Goal: Task Accomplishment & Management: Use online tool/utility

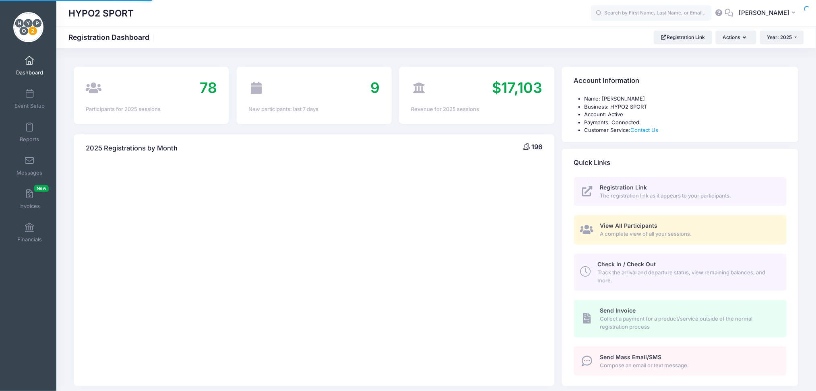
select select
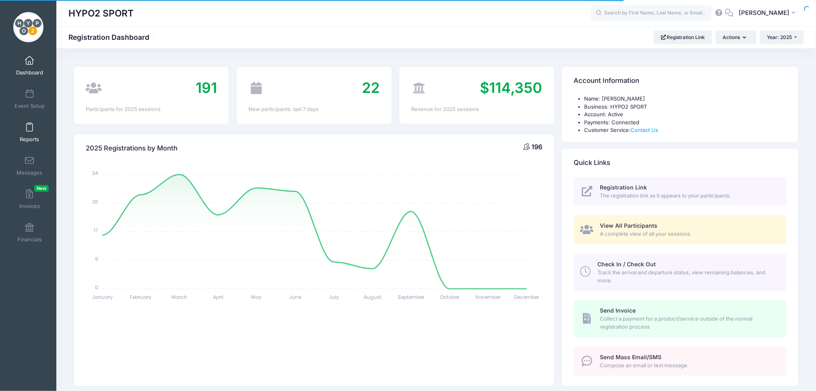
click at [29, 123] on span at bounding box center [29, 127] width 0 height 9
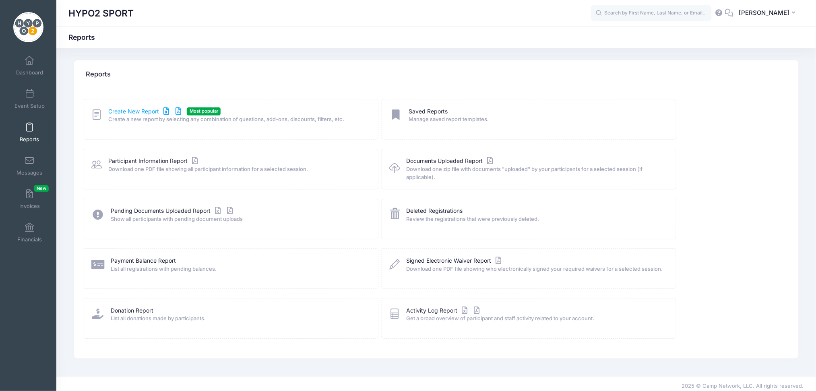
click at [129, 111] on link "Create New Report" at bounding box center [145, 111] width 75 height 8
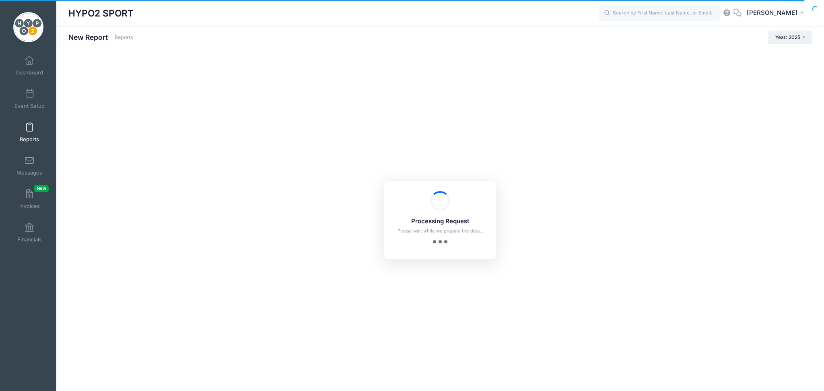
checkbox input "true"
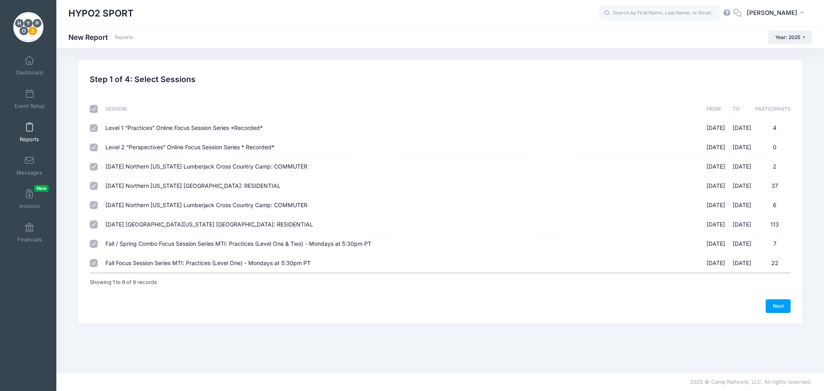
click at [95, 108] on input "checkbox" at bounding box center [94, 109] width 8 height 8
checkbox input "false"
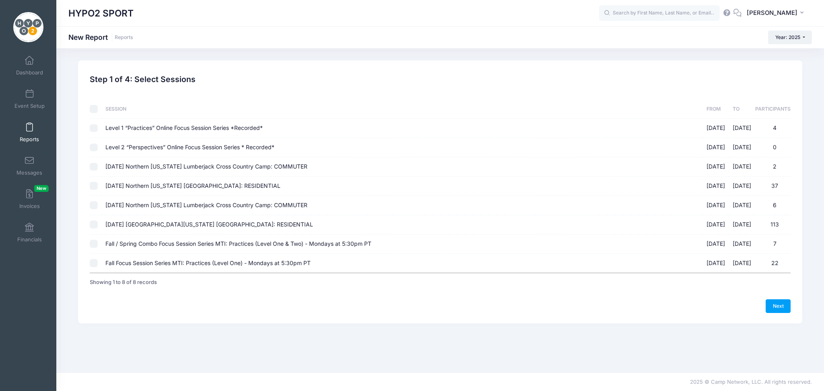
checkbox input "false"
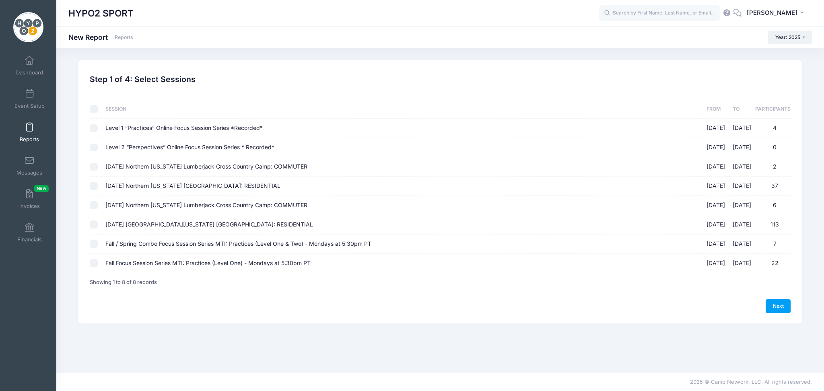
click at [95, 246] on input "Fall / Spring Combo Focus Session Series MTI: Practices (Level One & Two) - Mon…" at bounding box center [94, 244] width 8 height 8
checkbox input "true"
click at [94, 264] on input "Fall Focus Session Series MTI: Practices (Level One) - Mondays at 5:30pm PT 09/…" at bounding box center [94, 263] width 8 height 8
checkbox input "true"
click at [780, 307] on link "Next" at bounding box center [778, 306] width 25 height 14
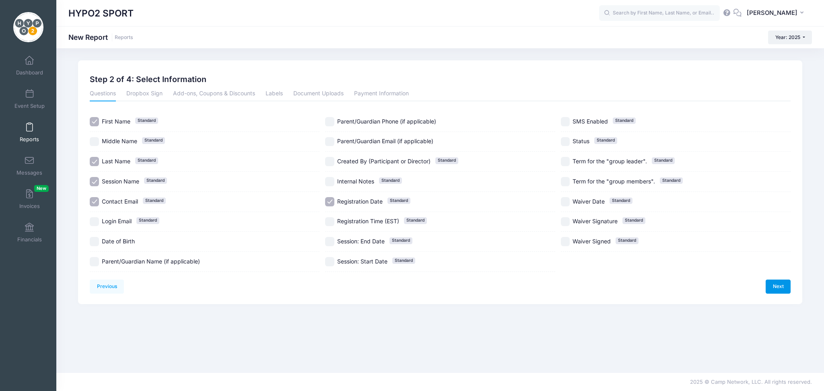
click at [780, 284] on link "Next" at bounding box center [778, 287] width 25 height 14
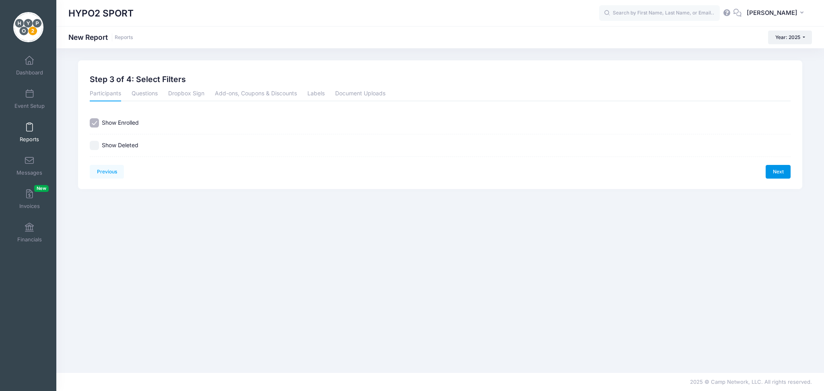
click at [781, 173] on link "Next" at bounding box center [778, 172] width 25 height 14
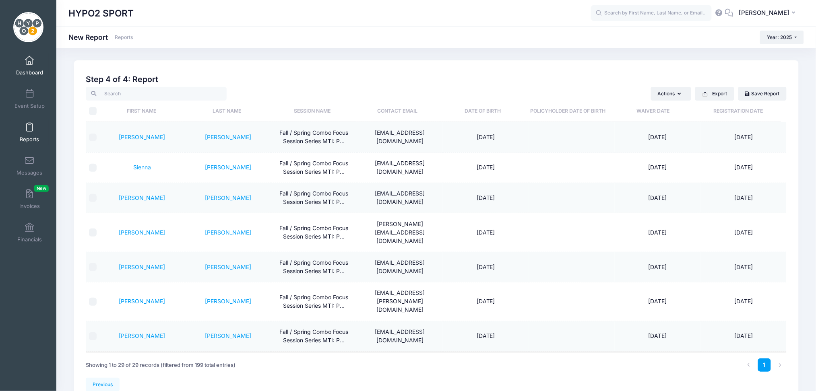
click at [29, 63] on span at bounding box center [29, 60] width 0 height 9
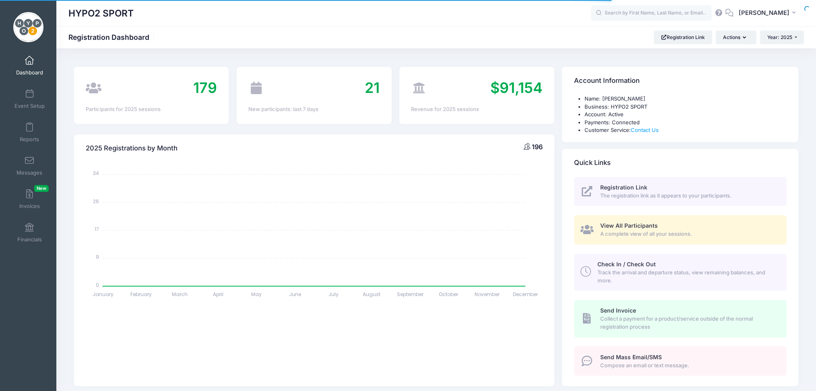
select select
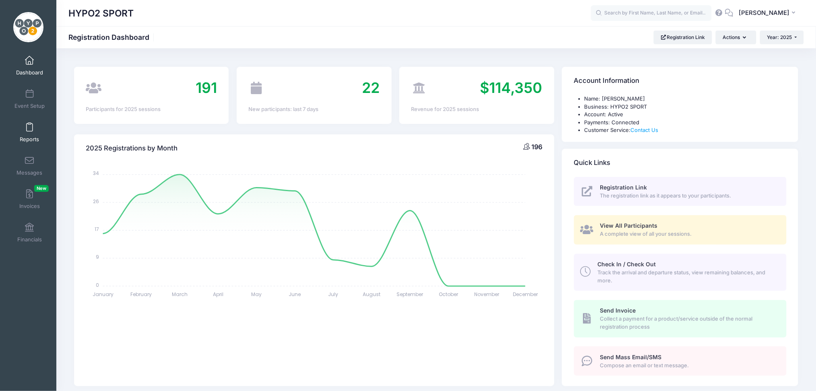
click at [30, 127] on link "Reports" at bounding box center [29, 132] width 38 height 28
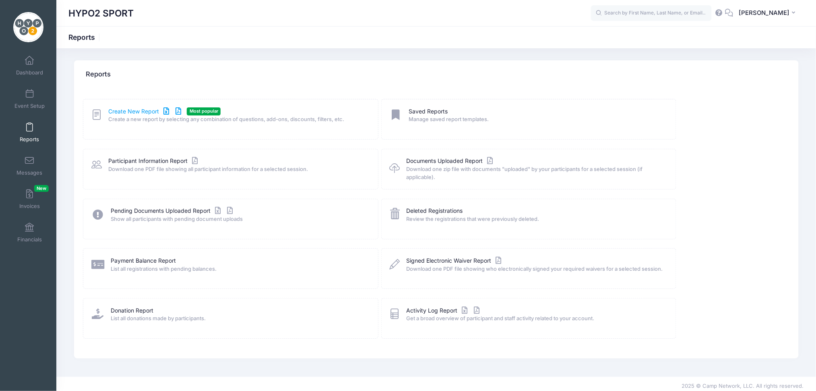
click at [115, 112] on link "Create New Report" at bounding box center [145, 111] width 75 height 8
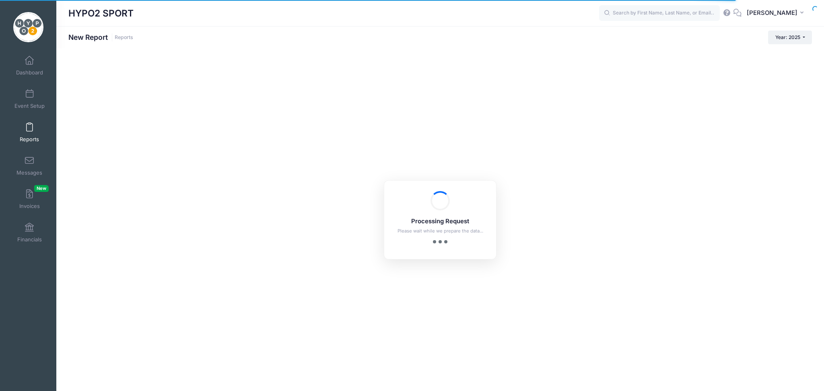
checkbox input "true"
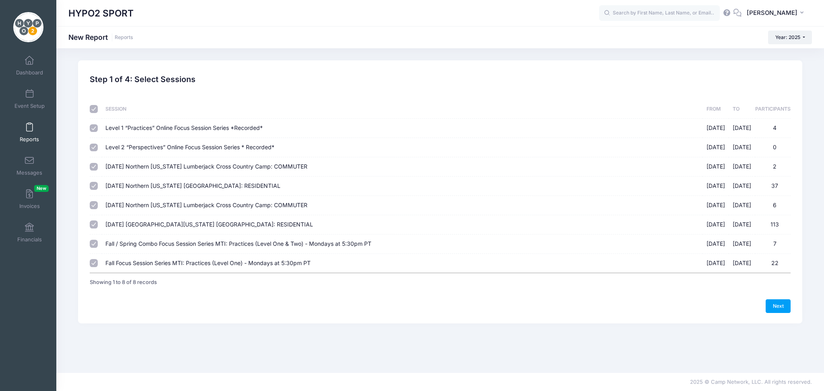
click at [91, 106] on input "checkbox" at bounding box center [94, 109] width 8 height 8
checkbox input "false"
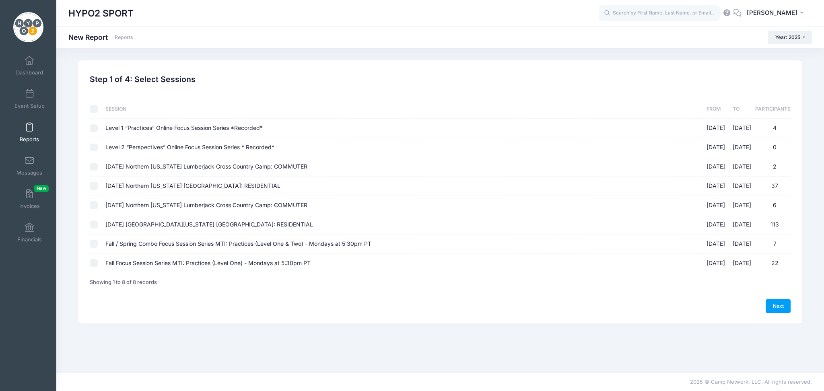
checkbox input "false"
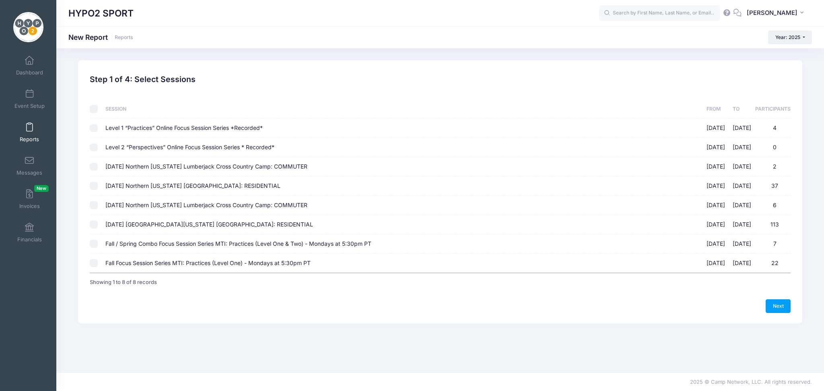
click at [91, 245] on input "Fall / Spring Combo Focus Session Series MTI: Practices (Level One & Two) - Mon…" at bounding box center [94, 244] width 8 height 8
checkbox input "true"
click at [93, 265] on input "Fall Focus Session Series MTI: Practices (Level One) - Mondays at 5:30pm PT 09/…" at bounding box center [94, 263] width 8 height 8
checkbox input "true"
click at [783, 309] on link "Next" at bounding box center [778, 306] width 25 height 14
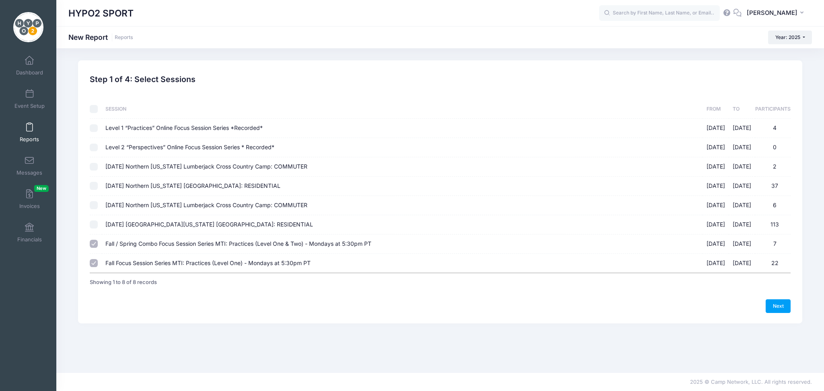
click at [783, 309] on div "Processing Request Please wait while we prepare the data... Processing Request …" at bounding box center [440, 219] width 768 height 343
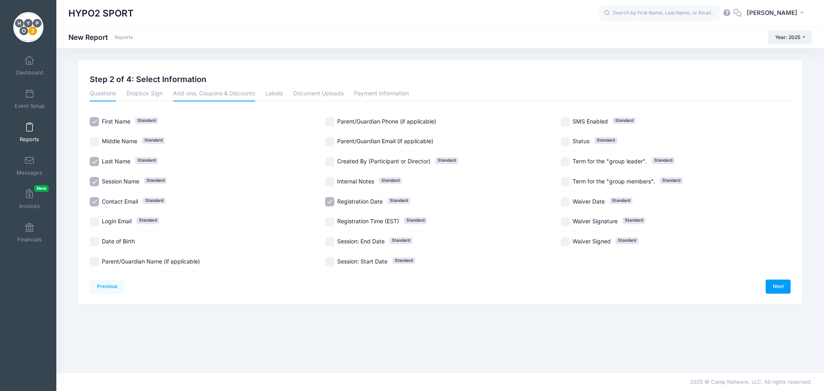
click at [187, 92] on link "Add-ons, Coupons & Discounts" at bounding box center [214, 94] width 82 height 14
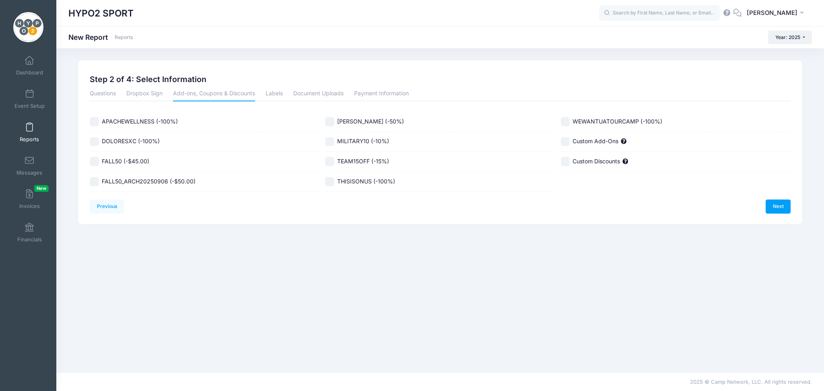
click at [93, 160] on input "FALL50 (-$45.00)" at bounding box center [94, 161] width 9 height 9
checkbox input "true"
click at [93, 182] on input "FALL50_ARCH20250906 (-$50.00)" at bounding box center [94, 181] width 9 height 9
checkbox input "false"
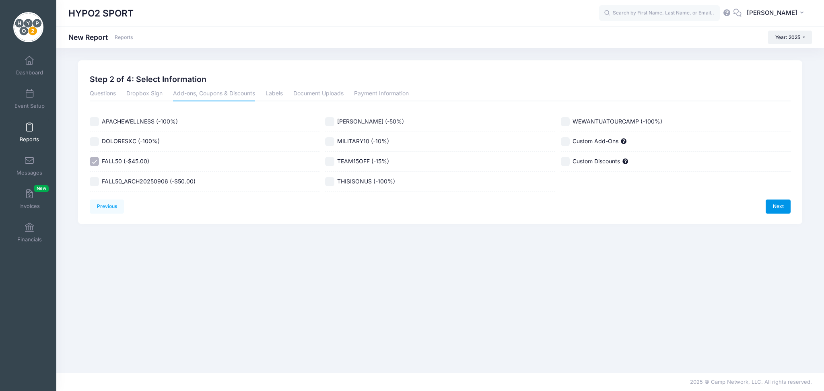
click at [775, 206] on link "Next" at bounding box center [778, 207] width 25 height 14
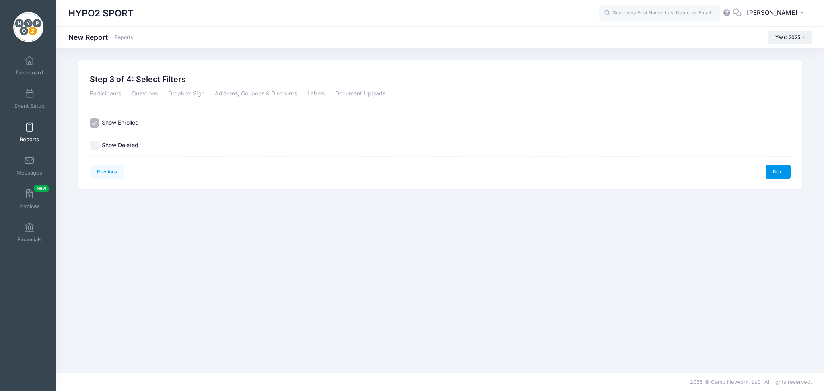
click at [781, 171] on link "Next" at bounding box center [778, 172] width 25 height 14
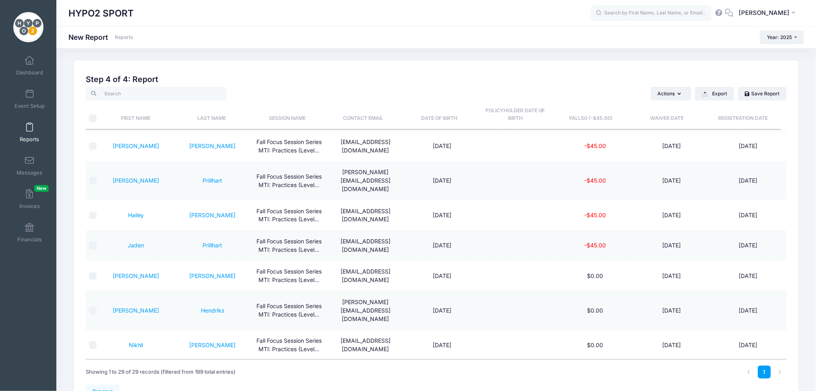
scroll to position [13, 0]
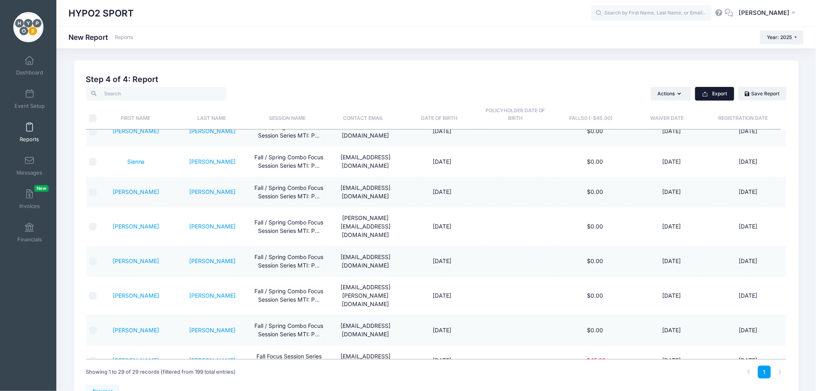
click at [723, 95] on button "Export" at bounding box center [714, 94] width 39 height 14
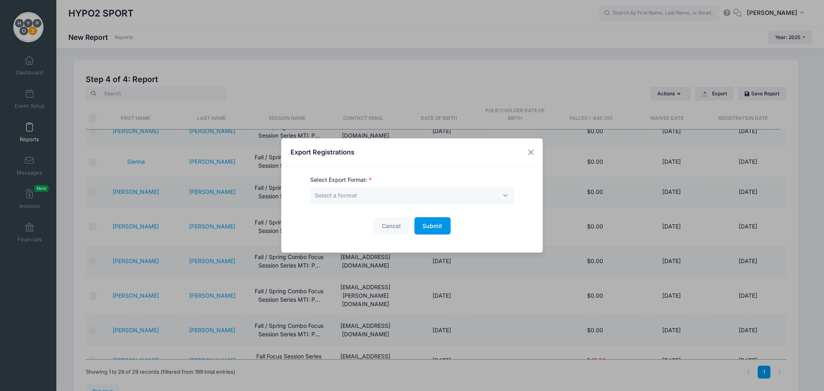
click at [429, 225] on span "Submit" at bounding box center [432, 226] width 20 height 7
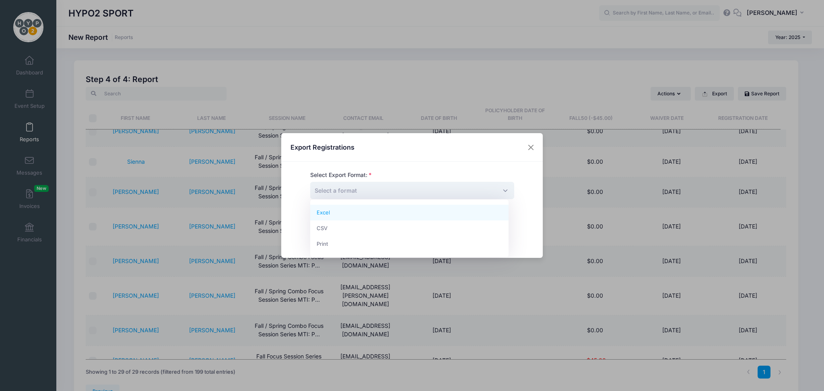
click at [498, 190] on span "Select a format" at bounding box center [412, 190] width 204 height 17
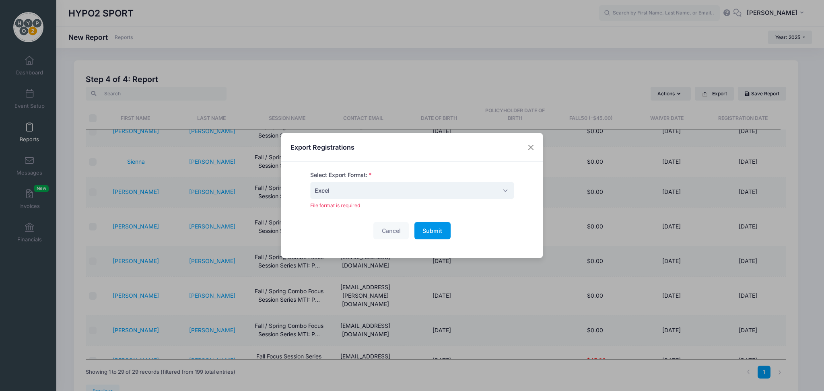
click at [433, 227] on button "Submit Please wait..." at bounding box center [432, 230] width 36 height 17
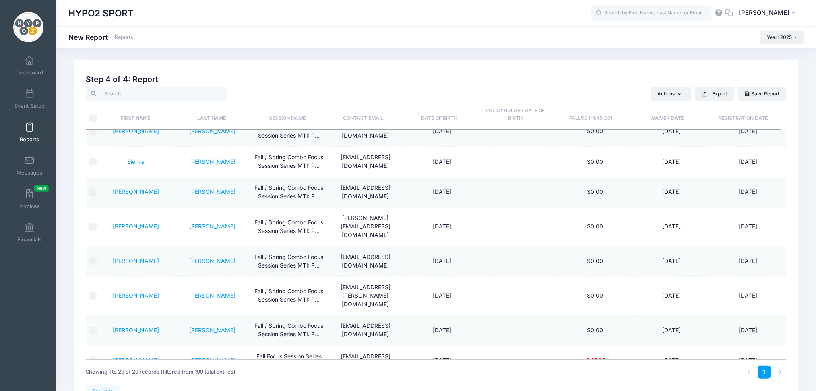
click at [316, 22] on div "HYPO2 SPORT" at bounding box center [435, 13] width 759 height 26
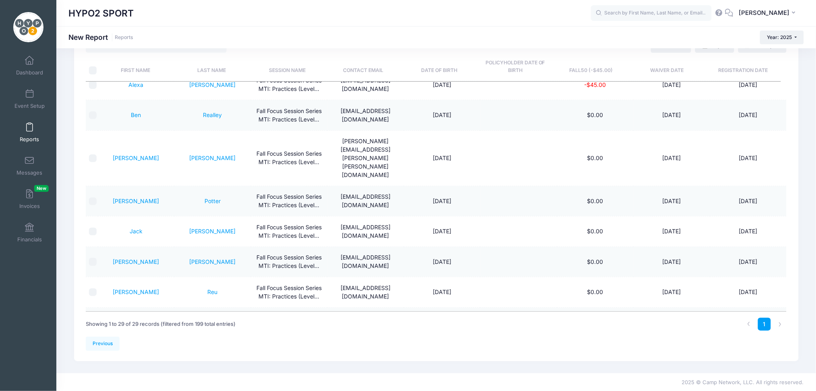
scroll to position [710, 0]
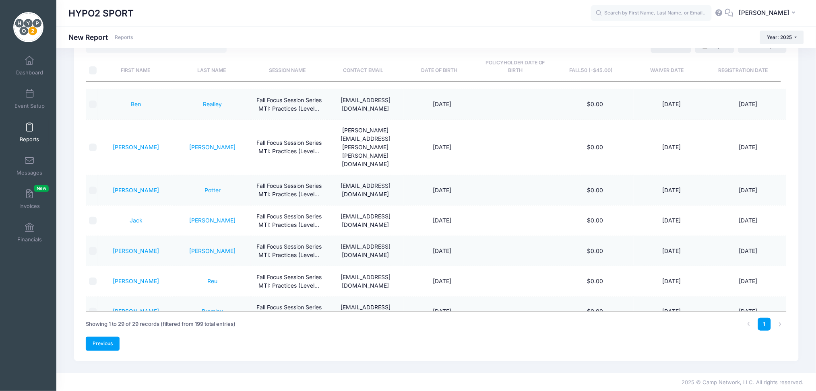
click at [99, 341] on link "Previous" at bounding box center [103, 344] width 34 height 14
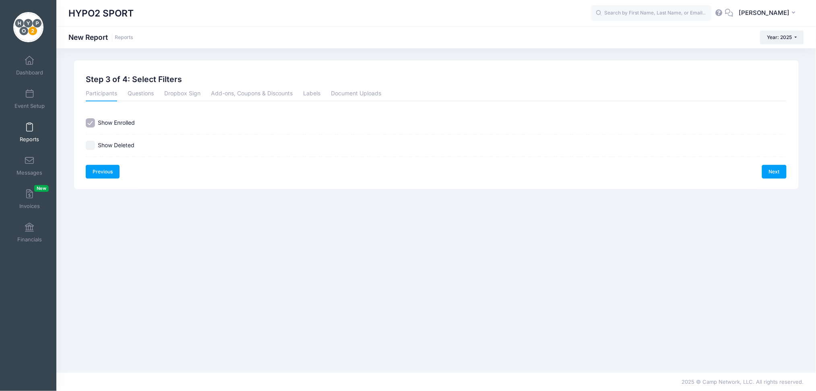
scroll to position [0, 0]
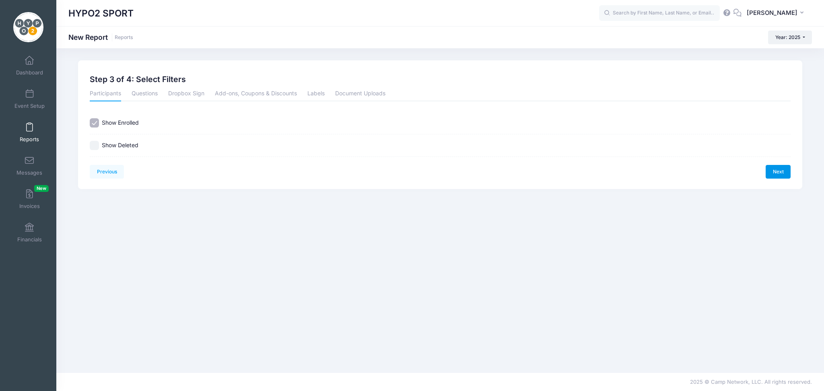
click at [773, 169] on link "Next" at bounding box center [778, 172] width 25 height 14
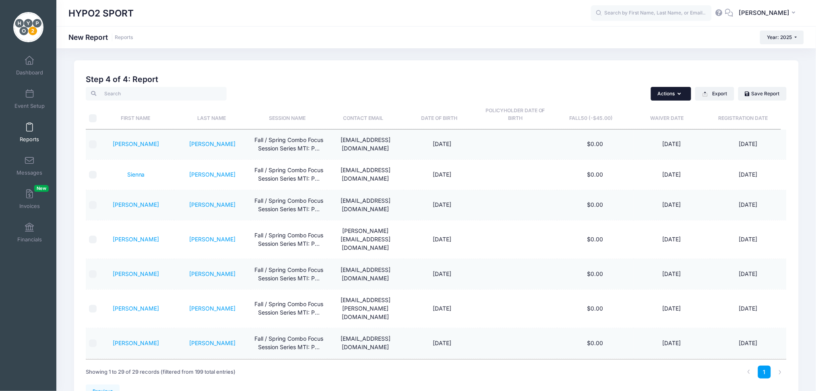
click at [671, 93] on button "Actions" at bounding box center [671, 94] width 40 height 14
click at [721, 91] on button "Export" at bounding box center [714, 94] width 39 height 14
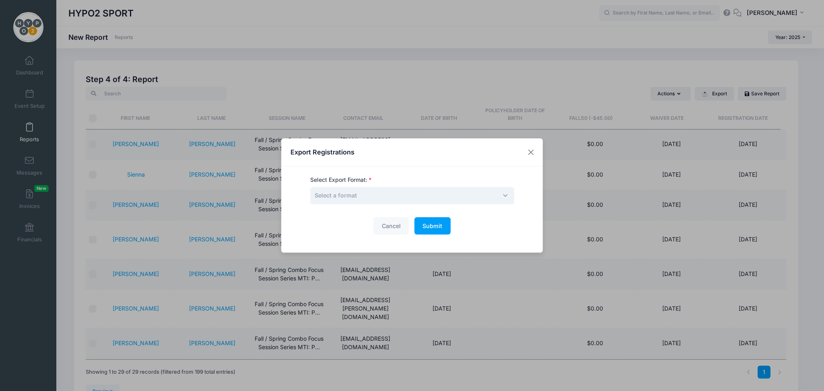
click at [500, 197] on span "Select a format" at bounding box center [412, 195] width 204 height 17
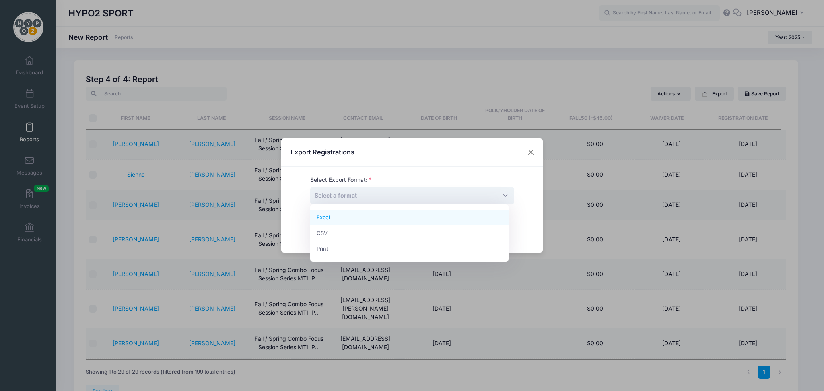
select select "excel"
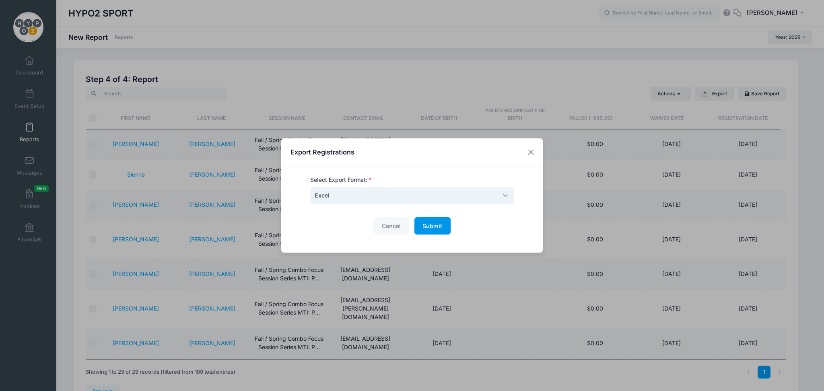
click at [435, 220] on button "Submit Please wait..." at bounding box center [432, 225] width 36 height 17
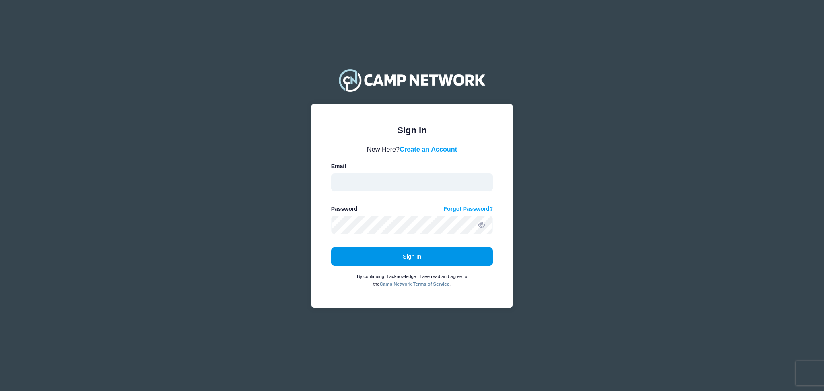
type input "[PERSON_NAME][EMAIL_ADDRESS][DOMAIN_NAME]"
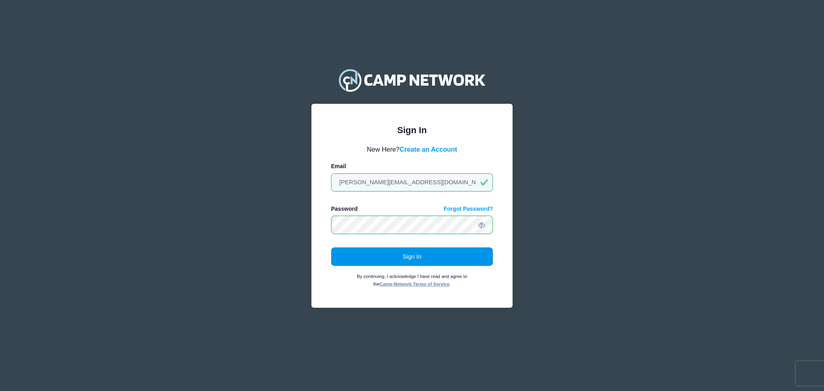
click at [464, 260] on button "Sign In" at bounding box center [412, 256] width 162 height 19
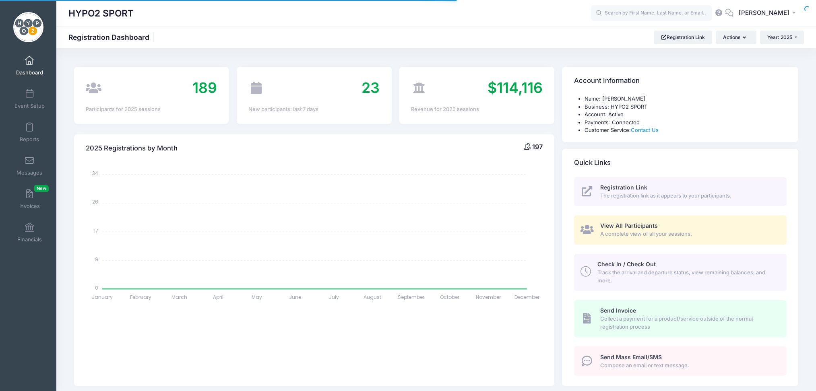
select select
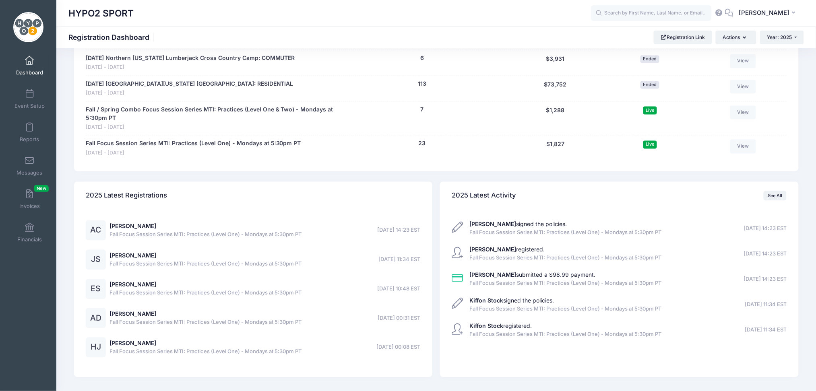
scroll to position [532, 0]
